Goal: Task Accomplishment & Management: Manage account settings

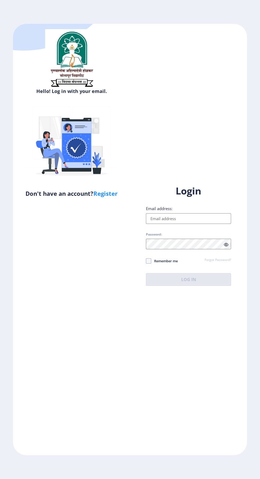
click at [185, 224] on input "Email address:" at bounding box center [188, 218] width 85 height 11
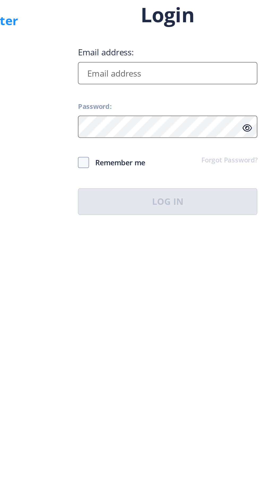
type input "[EMAIL_ADDRESS][DOMAIN_NAME]"
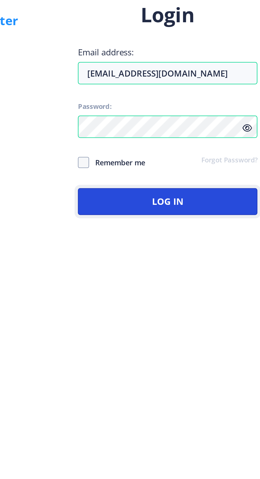
click at [204, 286] on button "Log In" at bounding box center [188, 279] width 85 height 13
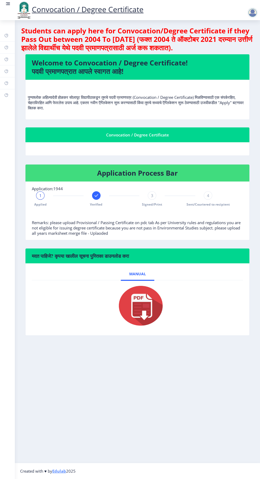
click at [12, 59] on link "Profile" at bounding box center [7, 60] width 15 height 12
select select
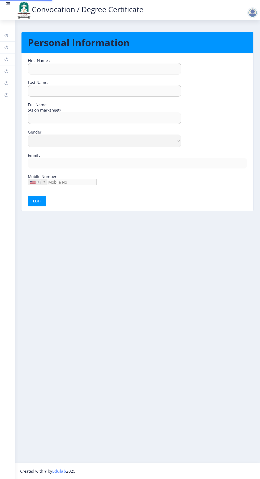
type input "[PERSON_NAME]"
type input "MANE"
type input "[PERSON_NAME]"
select select "[DEMOGRAPHIC_DATA]"
type input "[EMAIL_ADDRESS][DOMAIN_NAME]"
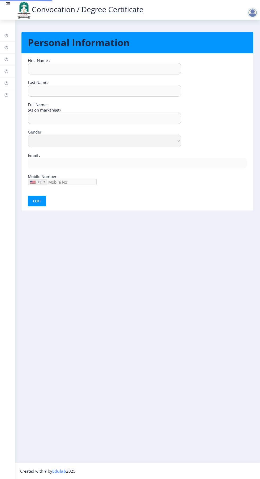
type input "[PHONE_NUMBER]"
click at [6, 83] on rect at bounding box center [6, 83] width 4 height 4
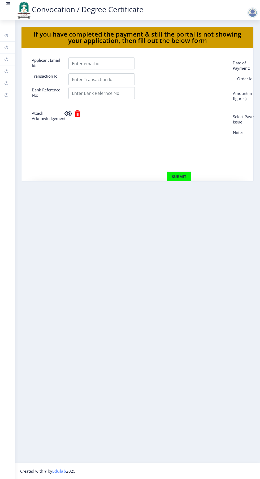
click at [7, 70] on rect at bounding box center [6, 71] width 4 height 4
select select "[DEMOGRAPHIC_DATA]"
